Goal: Check status: Check status

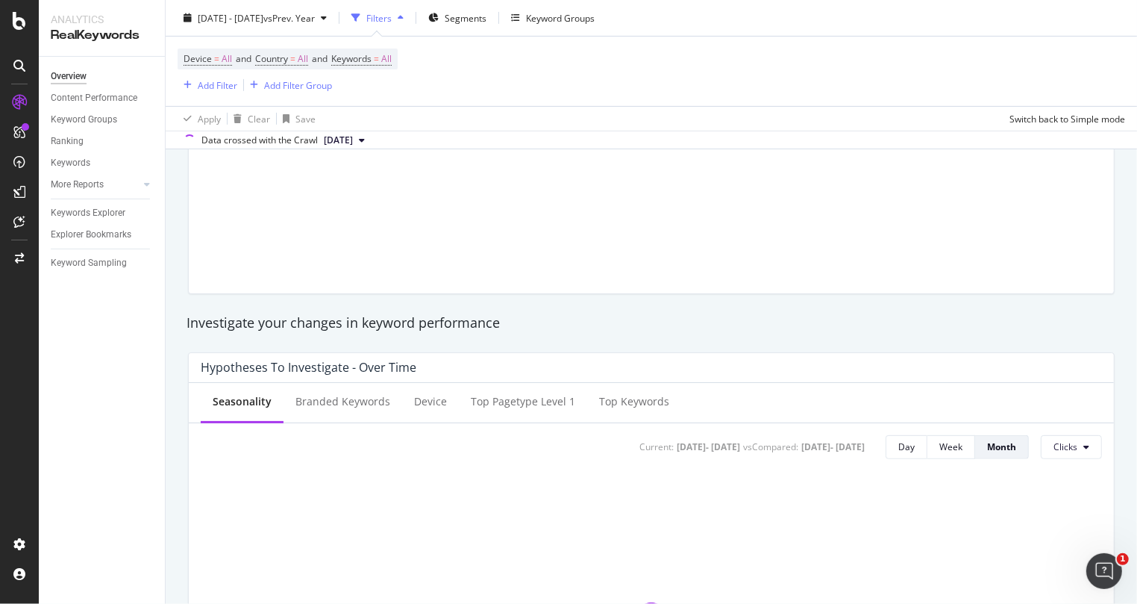
scroll to position [93, 0]
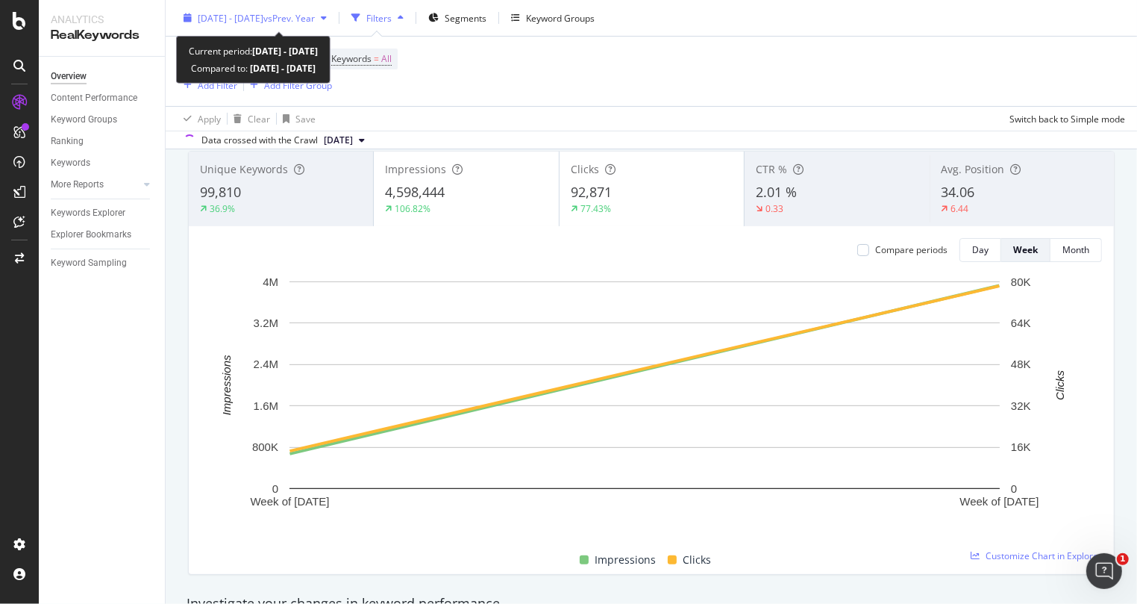
click at [263, 19] on span "[DATE] - [DATE]" at bounding box center [231, 17] width 66 height 13
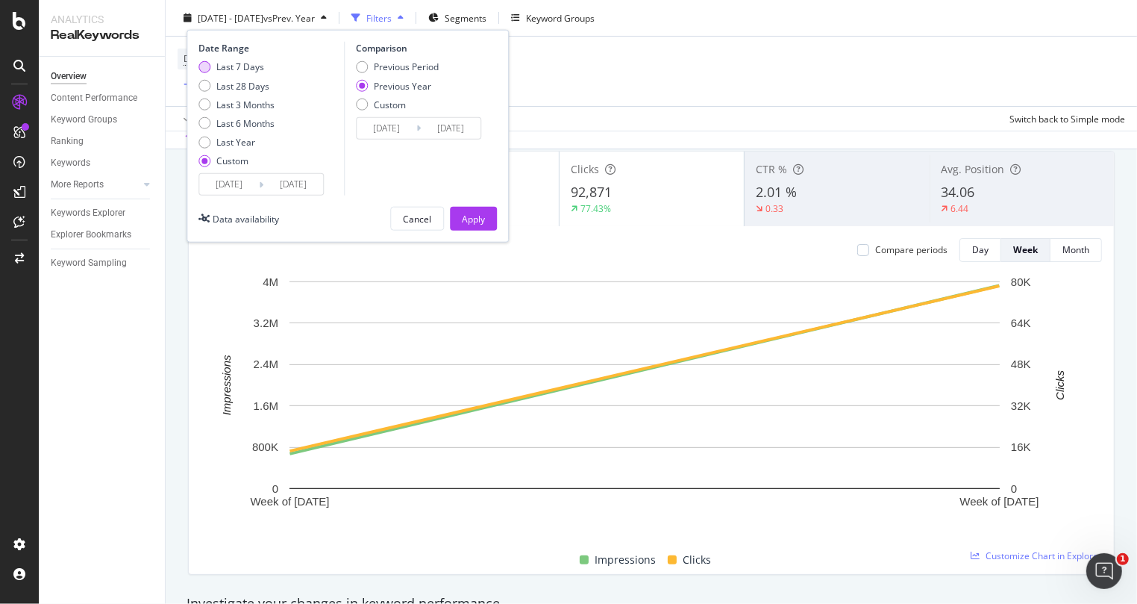
click at [214, 62] on div "Last 7 Days" at bounding box center [236, 66] width 76 height 13
type input "[DATE]"
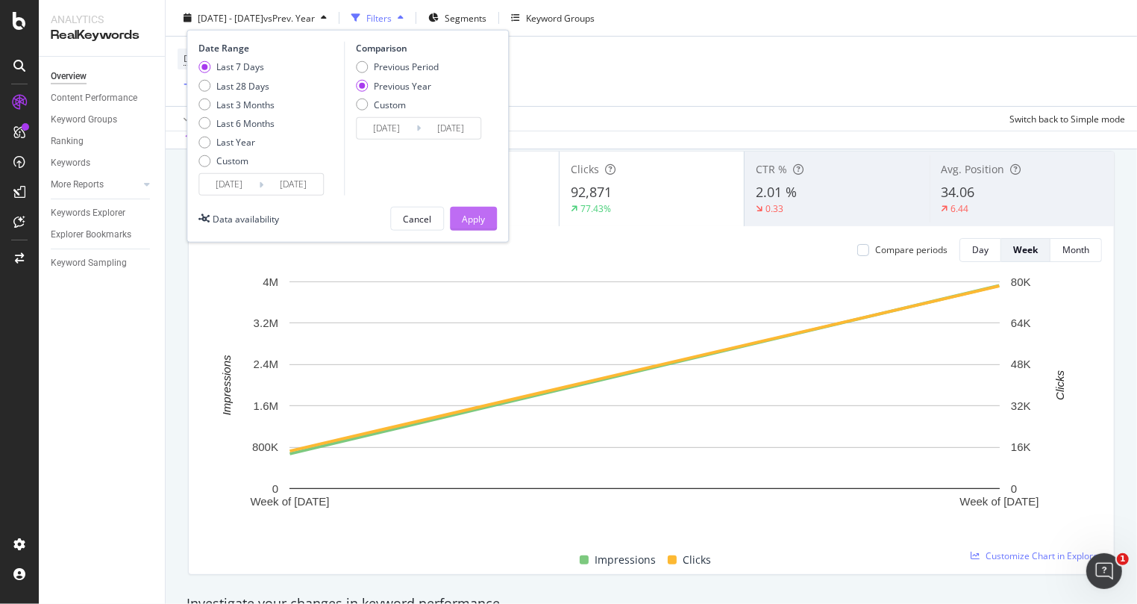
click at [483, 215] on div "Apply" at bounding box center [473, 218] width 23 height 13
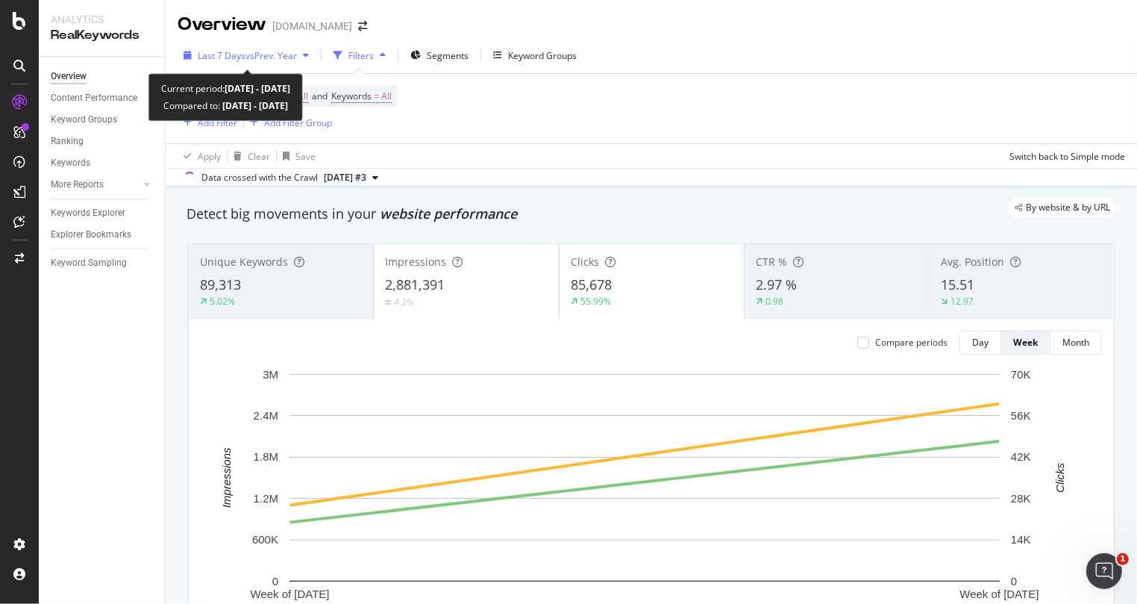
click at [223, 47] on div "Last 7 Days vs Prev. Year" at bounding box center [246, 55] width 137 height 22
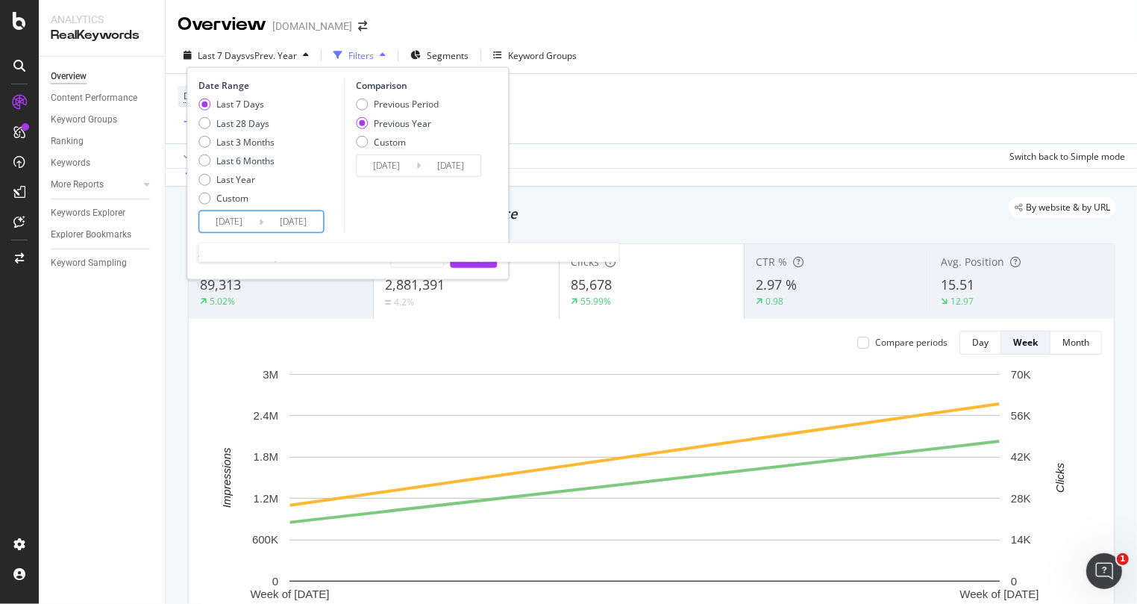
click at [275, 215] on input "[DATE]" at bounding box center [293, 221] width 60 height 21
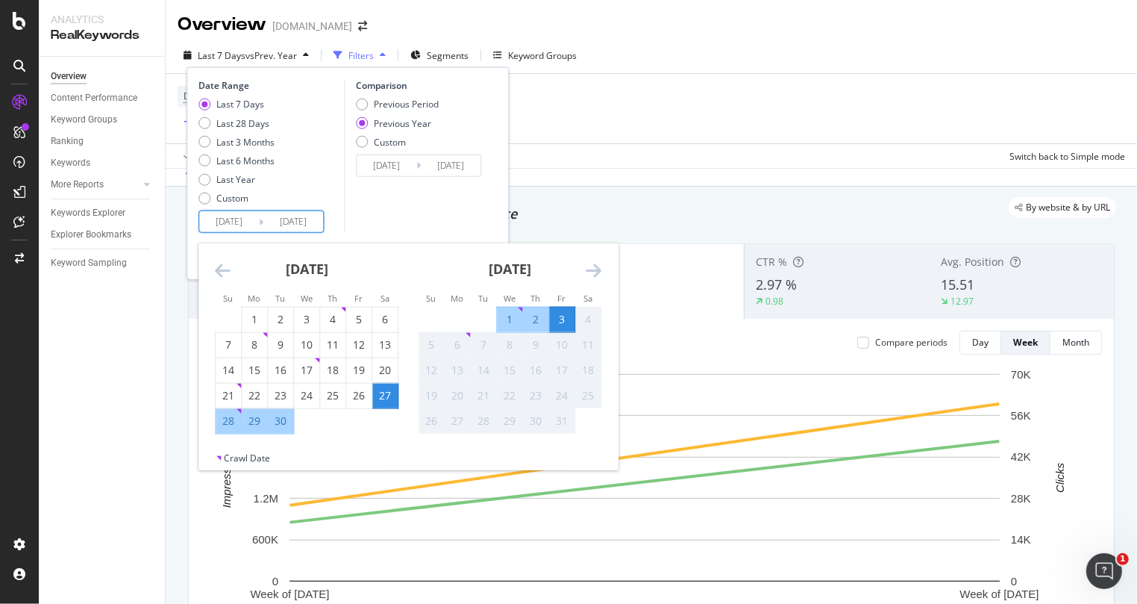
click at [1062, 60] on div "Last 7 Days vs Prev. Year Filters Segments Keyword Groups Date Range Last 7 Day…" at bounding box center [651, 58] width 971 height 30
